Goal: Task Accomplishment & Management: Manage account settings

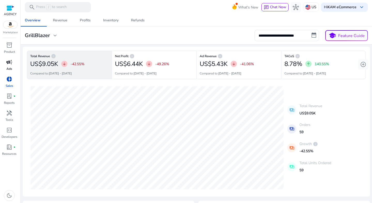
click at [9, 64] on span "campaign" at bounding box center [9, 62] width 6 height 6
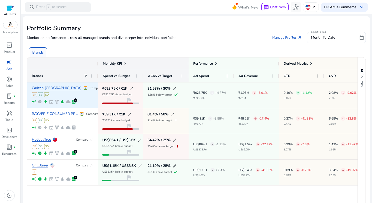
scroll to position [17, 0]
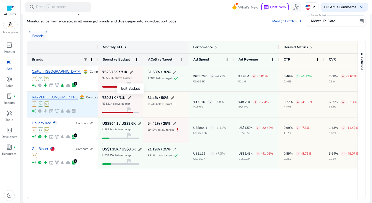
click at [131, 99] on span "edit" at bounding box center [129, 98] width 4 height 4
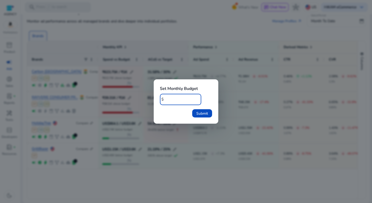
click at [132, 99] on div at bounding box center [186, 101] width 372 height 203
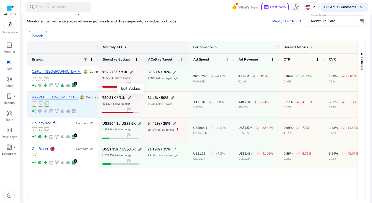
click at [131, 99] on span "edit" at bounding box center [129, 98] width 4 height 4
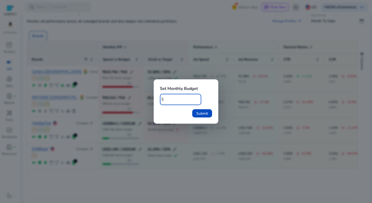
click at [173, 101] on input "****" at bounding box center [181, 100] width 32 height 6
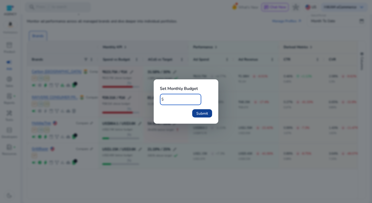
type input "******"
click at [195, 111] on span "submit" at bounding box center [202, 113] width 20 height 12
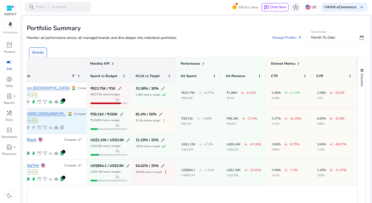
scroll to position [0, 13]
click at [247, 119] on p "-17.4%" at bounding box center [251, 118] width 10 height 3
click at [205, 122] on div "₹39.31K - -3.58% ₹40.77K" at bounding box center [196, 121] width 30 height 9
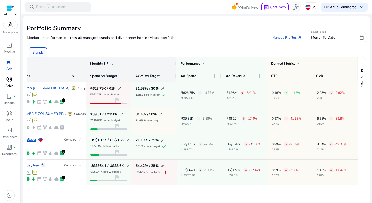
click at [9, 85] on p "Sales" at bounding box center [9, 86] width 7 height 5
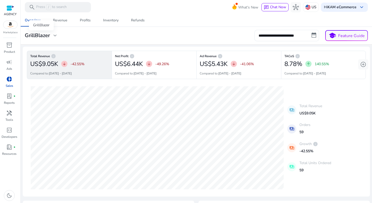
click at [51, 30] on div "GrillBlazer" at bounding box center [41, 25] width 25 height 10
click at [51, 35] on div "GrillBlazer expand_more" at bounding box center [41, 36] width 33 height 6
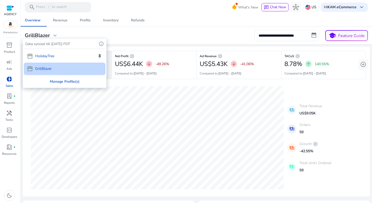
click at [61, 85] on div "Manage Profile(s)" at bounding box center [64, 82] width 83 height 12
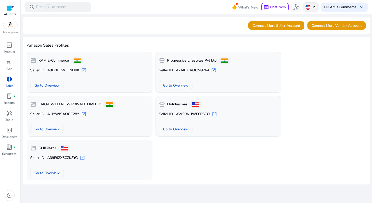
click at [314, 8] on p "US" at bounding box center [313, 7] width 5 height 9
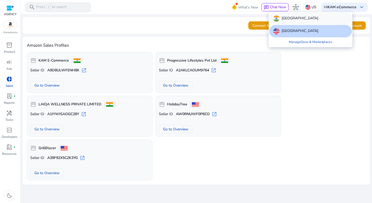
click at [286, 18] on p "[GEOGRAPHIC_DATA]" at bounding box center [299, 18] width 37 height 6
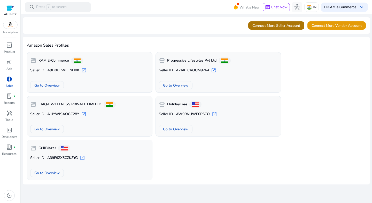
click at [262, 27] on span "Connect More Seller Account" at bounding box center [276, 25] width 48 height 5
click at [269, 28] on span "Connect More Seller Account" at bounding box center [276, 25] width 48 height 5
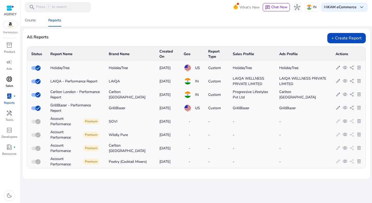
click at [7, 77] on span "donut_small" at bounding box center [9, 79] width 6 height 6
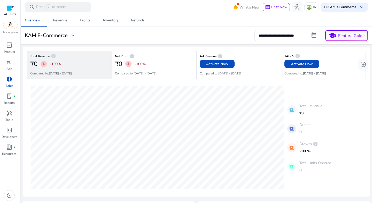
click at [67, 38] on h3 "KAM E-Commerce" at bounding box center [46, 36] width 43 height 6
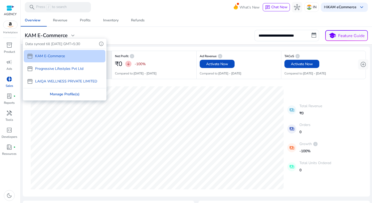
click at [63, 95] on div "Manage Profile(s)" at bounding box center [64, 94] width 83 height 12
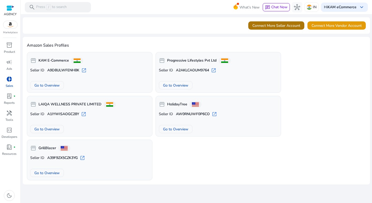
click at [282, 24] on span "Connect More Seller Account" at bounding box center [276, 25] width 48 height 5
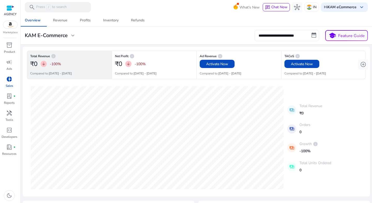
click at [11, 77] on span "donut_small" at bounding box center [9, 79] width 6 height 6
click at [73, 34] on span "expand_more" at bounding box center [73, 36] width 6 height 6
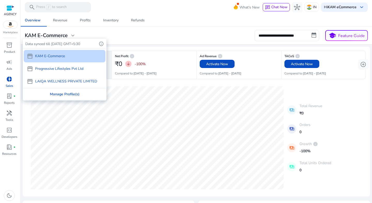
click at [72, 96] on div "Manage Profile(s)" at bounding box center [64, 94] width 83 height 12
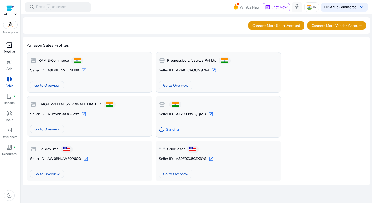
click at [9, 45] on span "inventory_2" at bounding box center [9, 45] width 6 height 6
